Goal: Check status

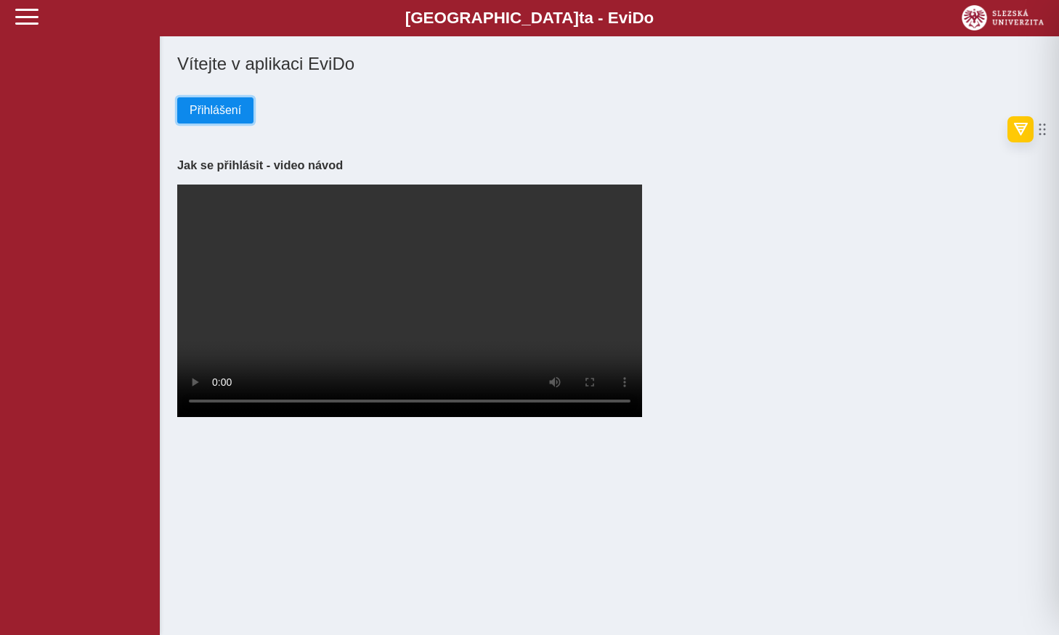
click at [209, 108] on span "Přihlášení" at bounding box center [216, 110] width 52 height 13
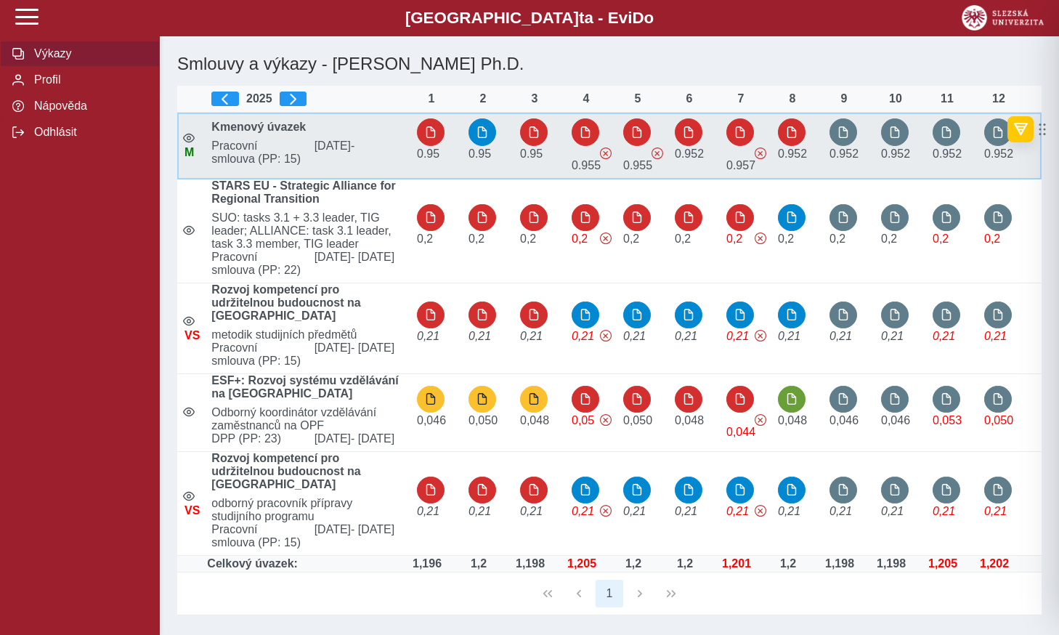
click at [270, 129] on b "Kmenový úvazek" at bounding box center [258, 127] width 94 height 12
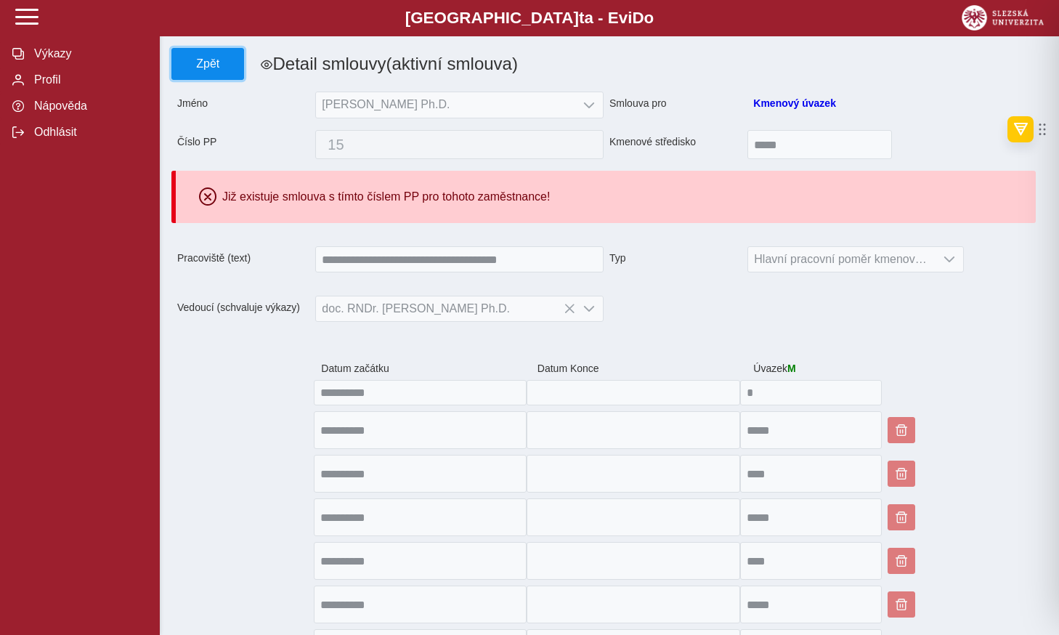
click at [202, 63] on span "Zpět" at bounding box center [208, 63] width 60 height 13
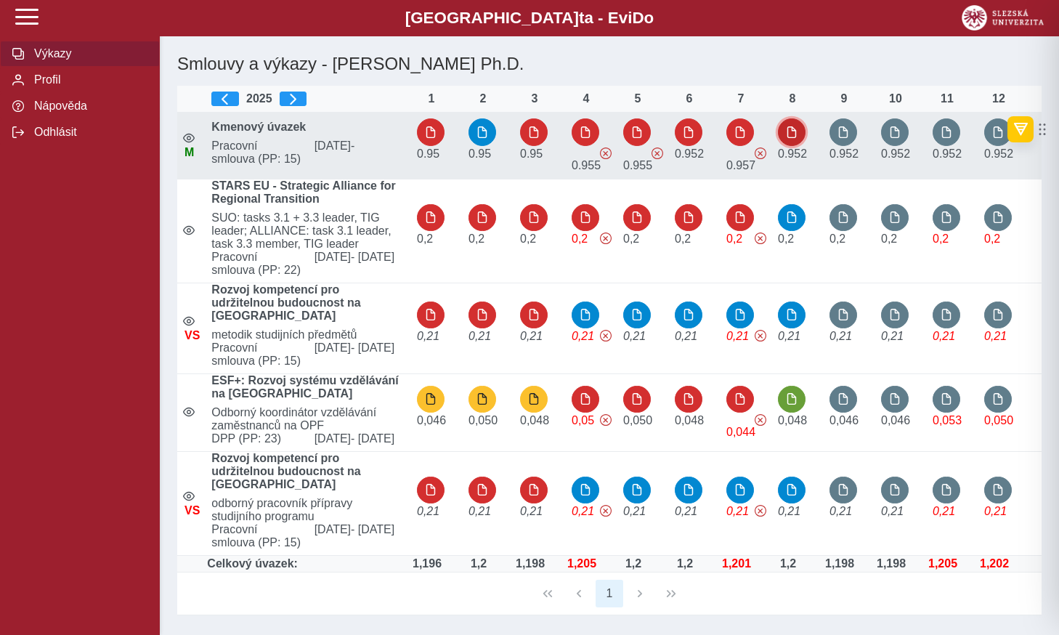
click at [787, 141] on button "button" at bounding box center [792, 132] width 28 height 28
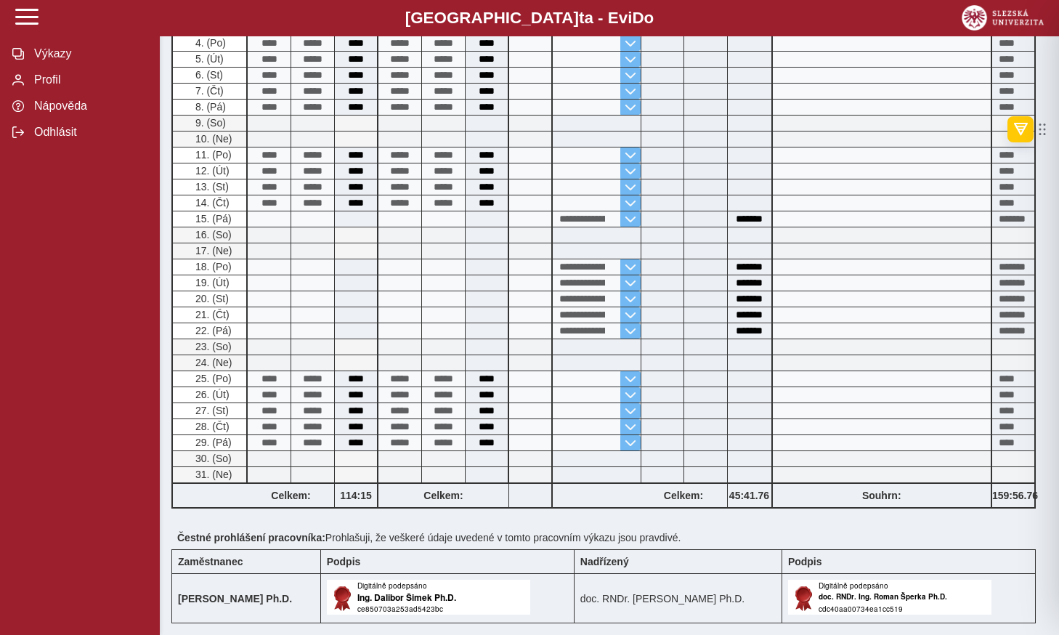
scroll to position [481, 0]
